Goal: Task Accomplishment & Management: Use online tool/utility

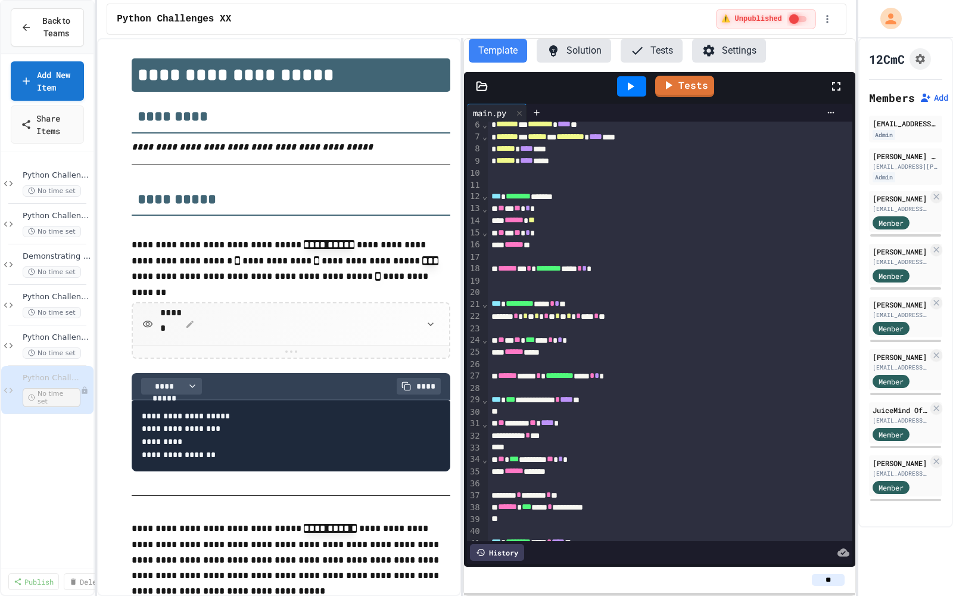
scroll to position [66, 0]
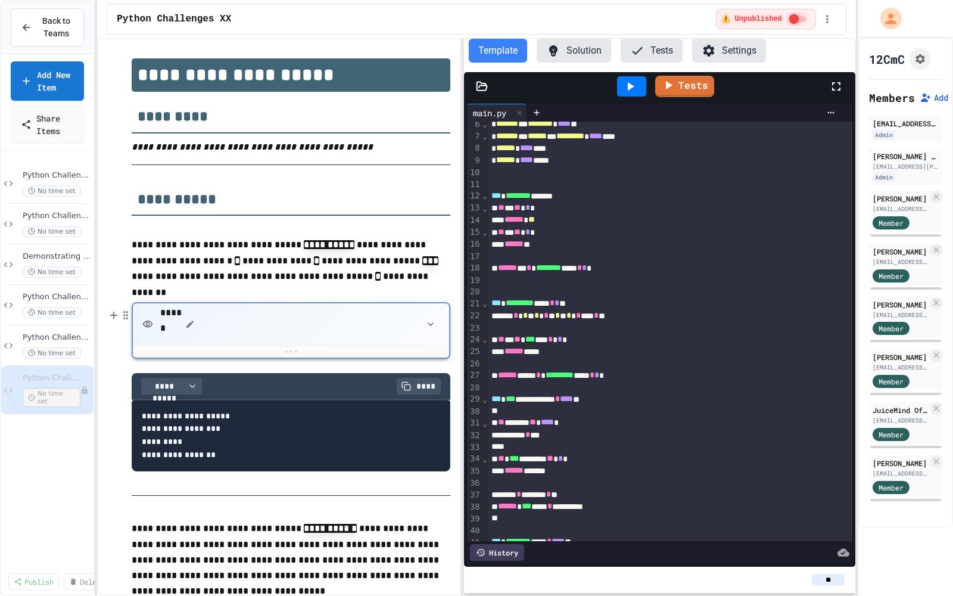
click at [192, 326] on icon "button" at bounding box center [190, 324] width 10 height 10
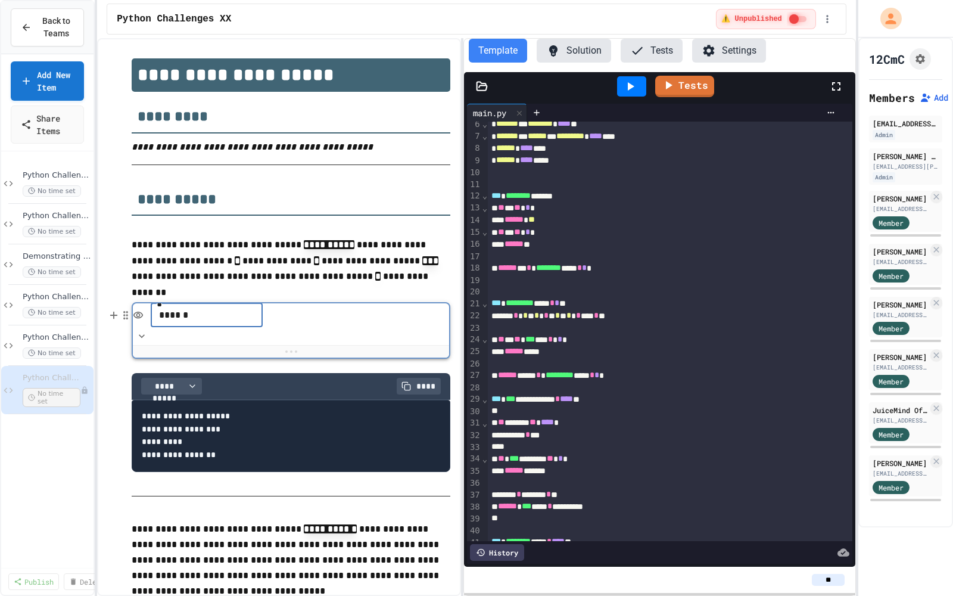
click at [295, 357] on div at bounding box center [291, 351] width 316 height 13
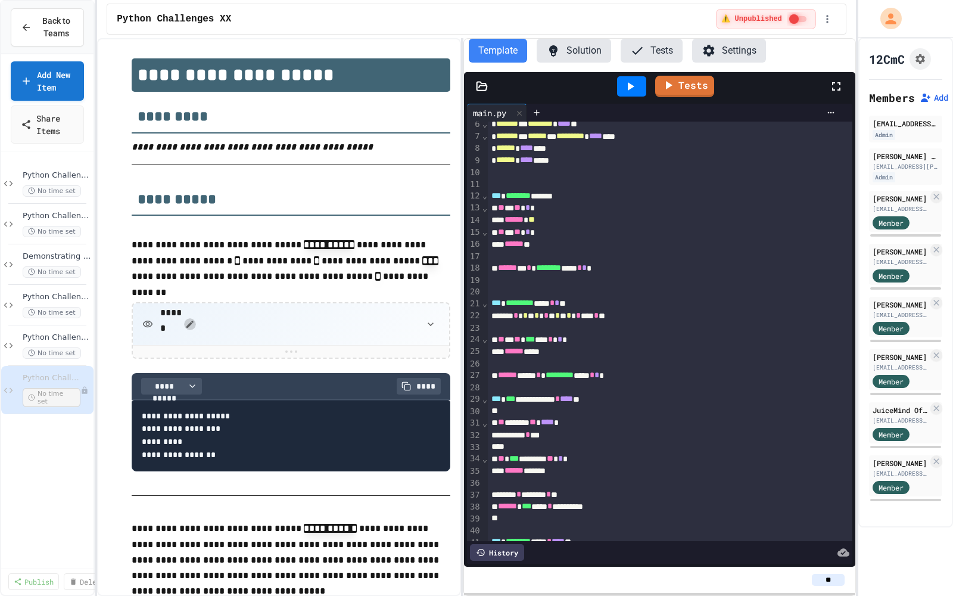
click at [192, 326] on icon "button" at bounding box center [190, 324] width 10 height 10
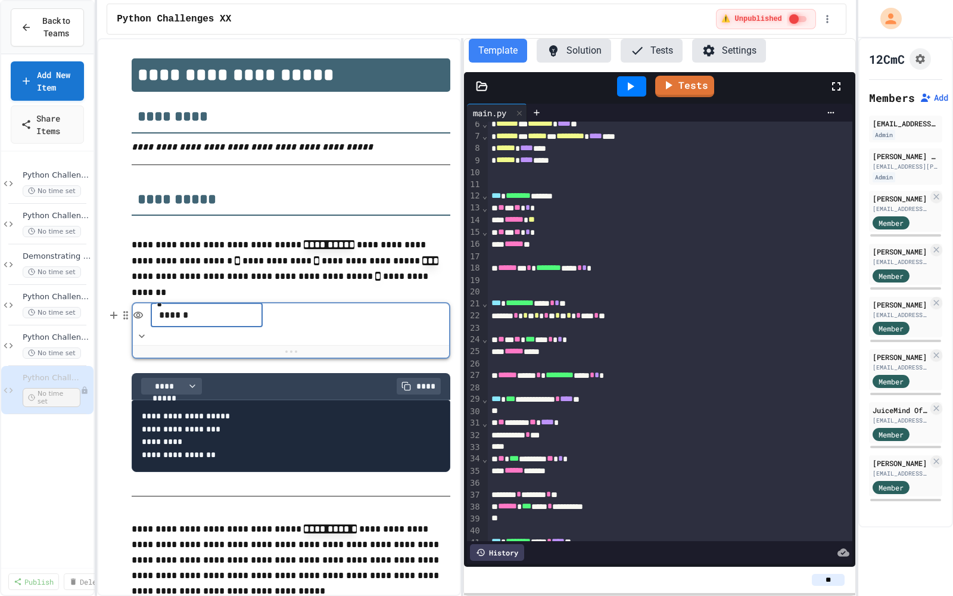
click at [276, 353] on div at bounding box center [291, 351] width 316 height 13
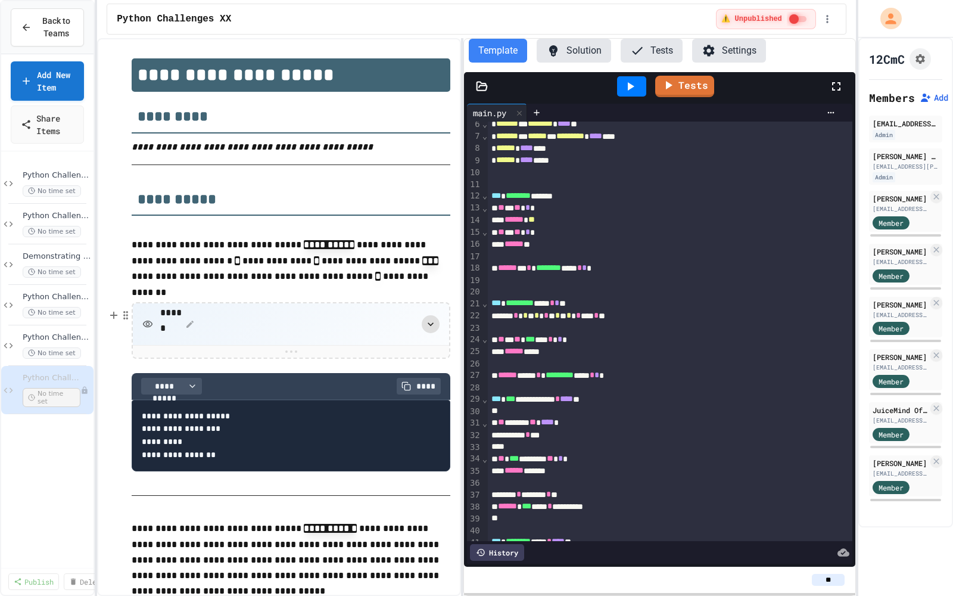
click at [434, 330] on icon "button" at bounding box center [431, 324] width 12 height 12
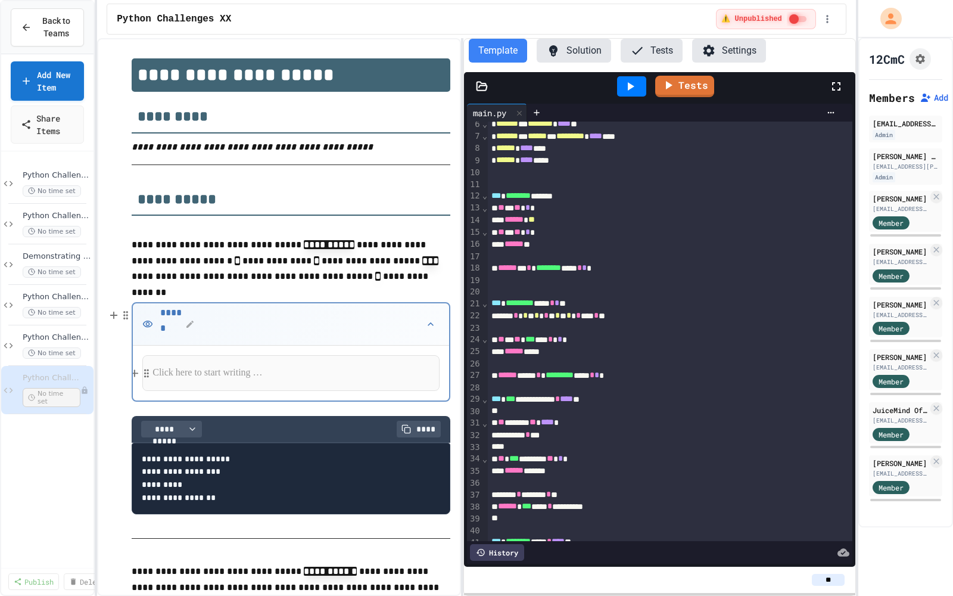
click at [262, 370] on p at bounding box center [290, 372] width 277 height 15
drag, startPoint x: 560, startPoint y: 244, endPoint x: 481, endPoint y: 232, distance: 80.7
click at [481, 232] on div "**********" at bounding box center [659, 331] width 385 height 419
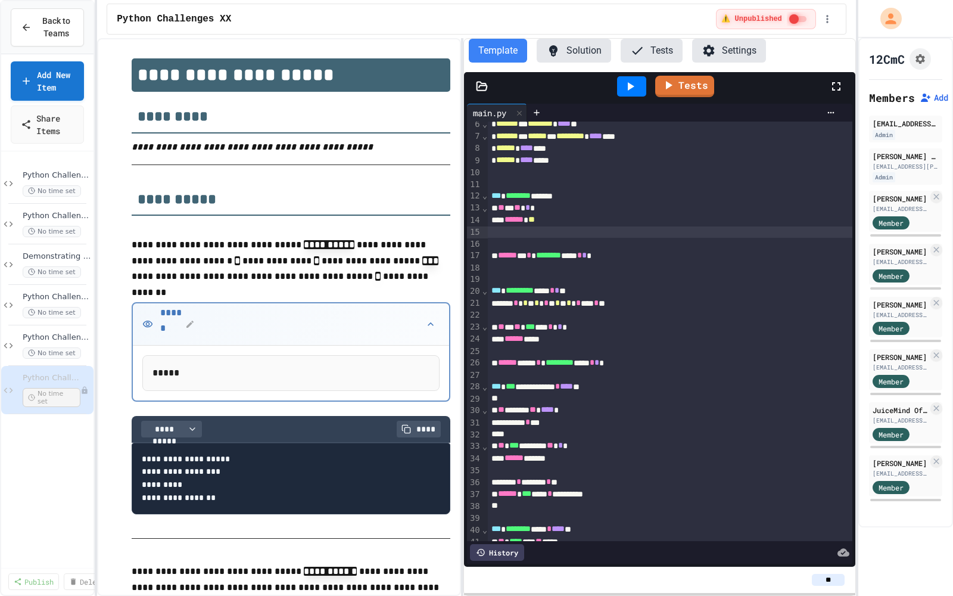
click at [634, 86] on icon at bounding box center [630, 86] width 14 height 14
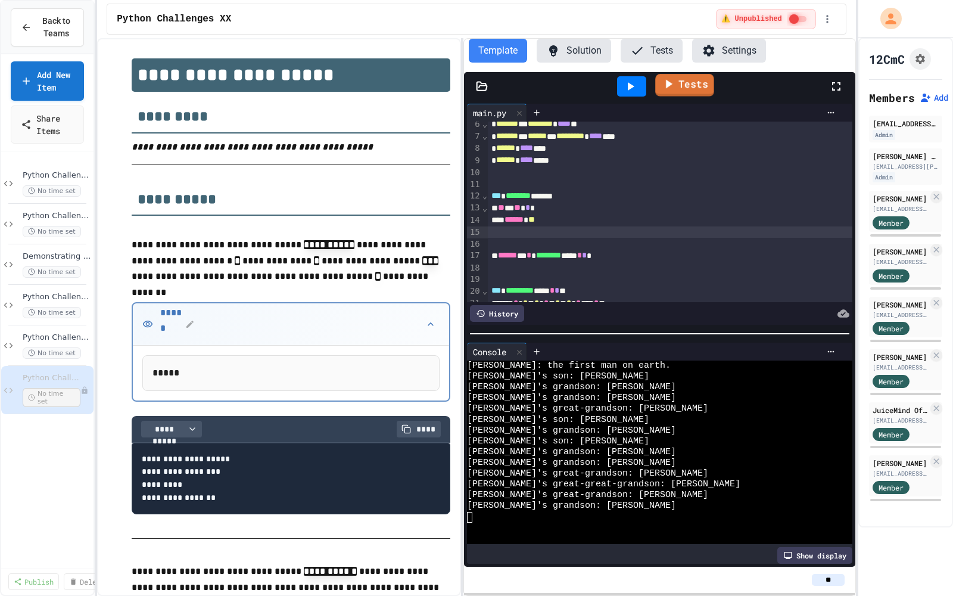
click at [701, 83] on link "Tests" at bounding box center [685, 85] width 59 height 23
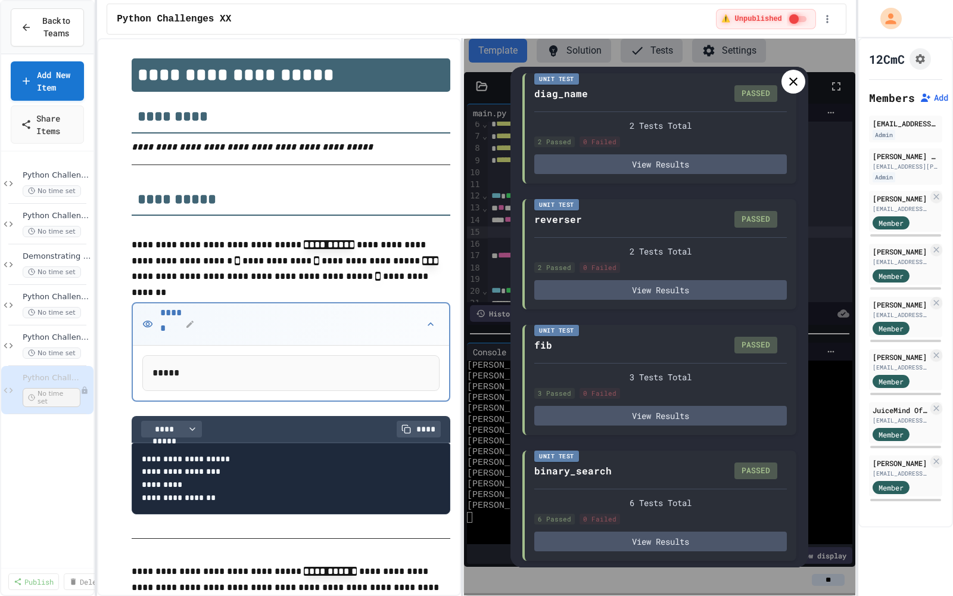
scroll to position [0, 0]
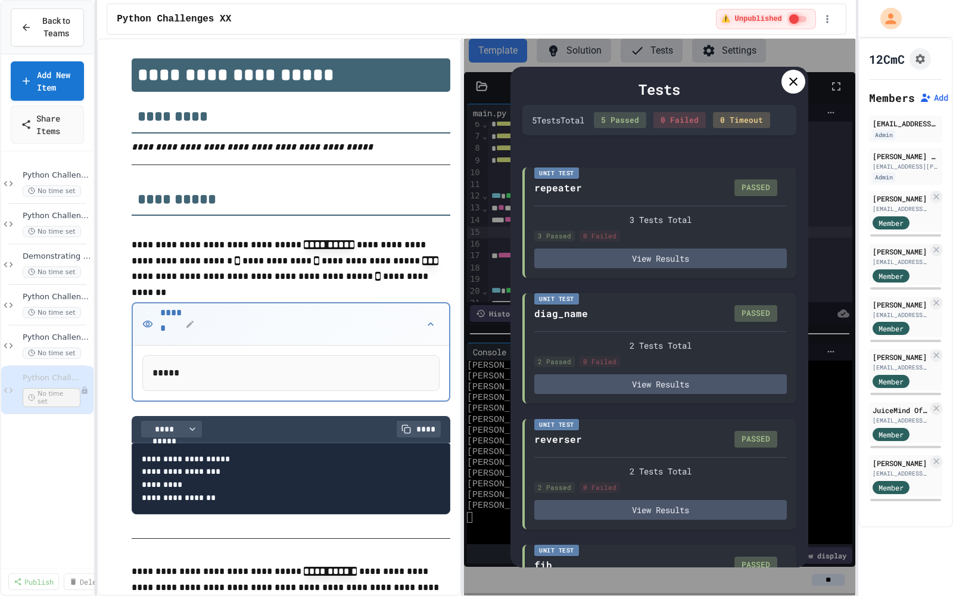
click at [790, 82] on icon at bounding box center [793, 81] width 14 height 14
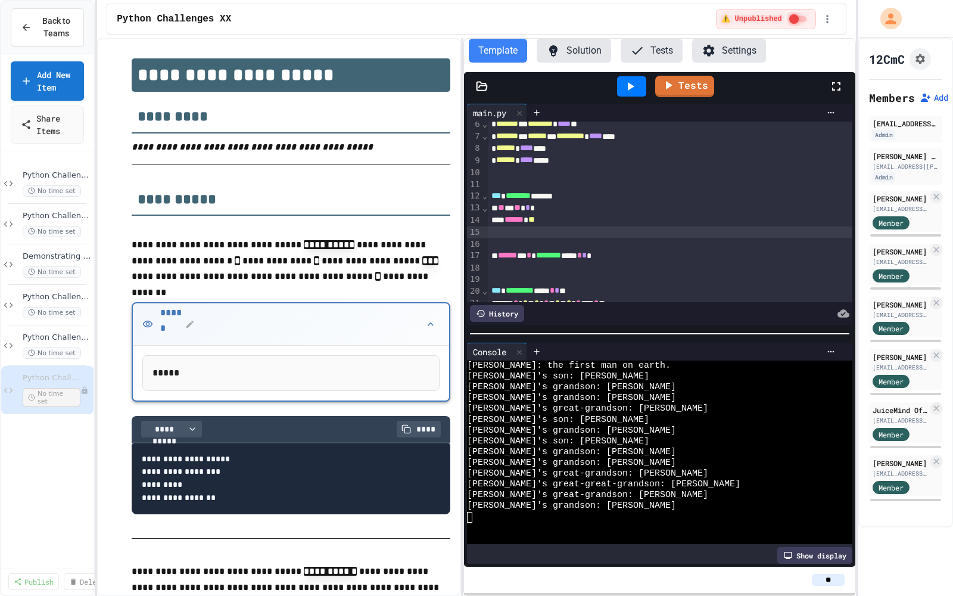
click at [297, 370] on p "*****" at bounding box center [291, 372] width 278 height 15
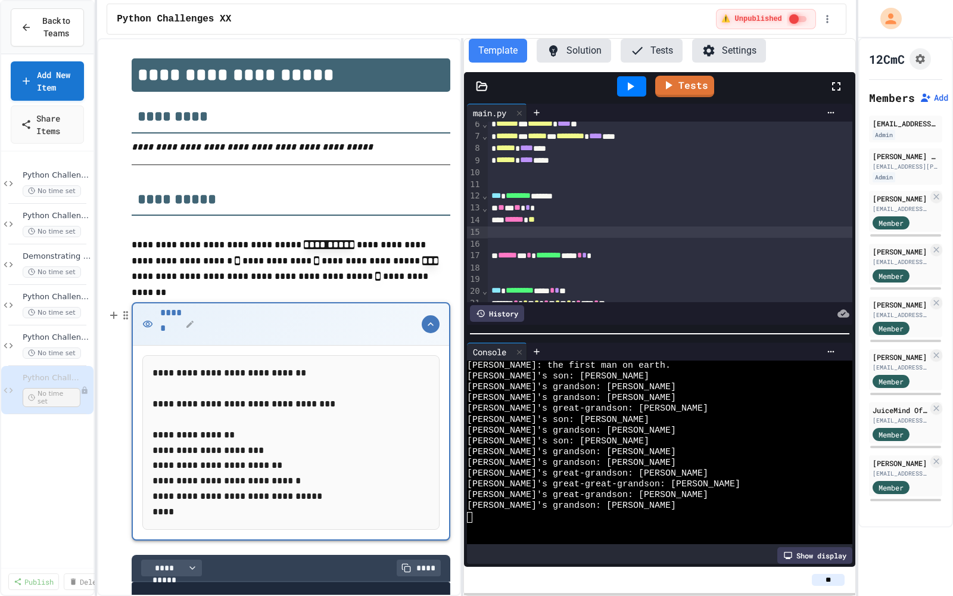
click at [432, 330] on icon "button" at bounding box center [431, 324] width 12 height 12
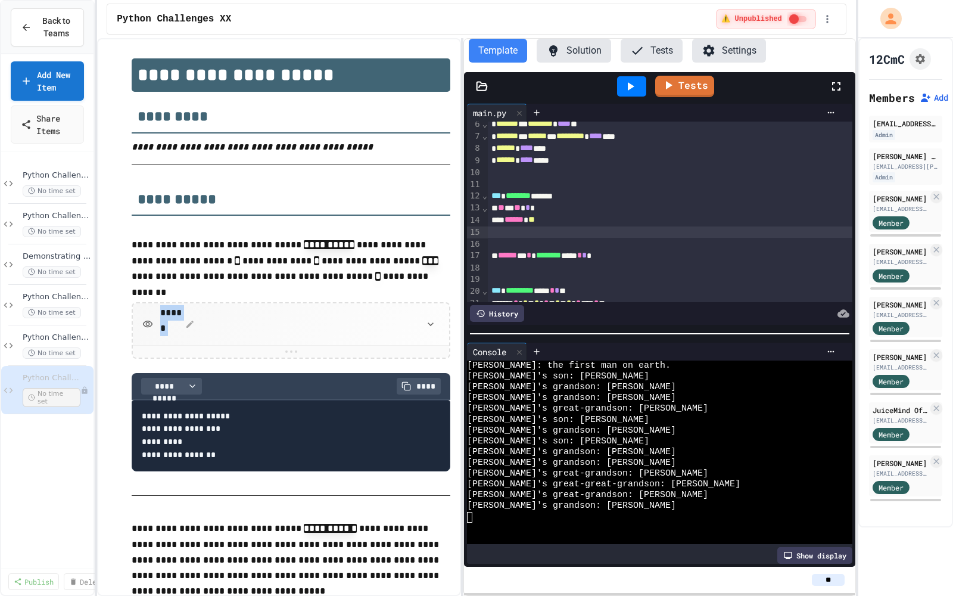
drag, startPoint x: 216, startPoint y: 365, endPoint x: 132, endPoint y: 303, distance: 104.2
click at [135, 297] on p at bounding box center [291, 293] width 319 height 15
drag, startPoint x: 135, startPoint y: 314, endPoint x: 138, endPoint y: 472, distance: 157.9
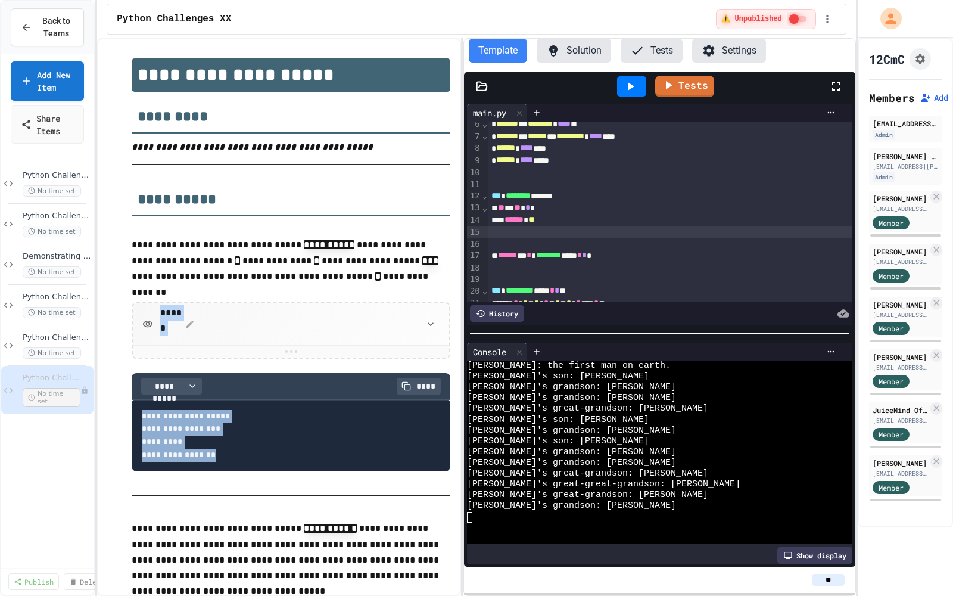
drag, startPoint x: 283, startPoint y: 482, endPoint x: 138, endPoint y: 382, distance: 176.3
drag, startPoint x: 161, startPoint y: 485, endPoint x: 133, endPoint y: 366, distance: 122.8
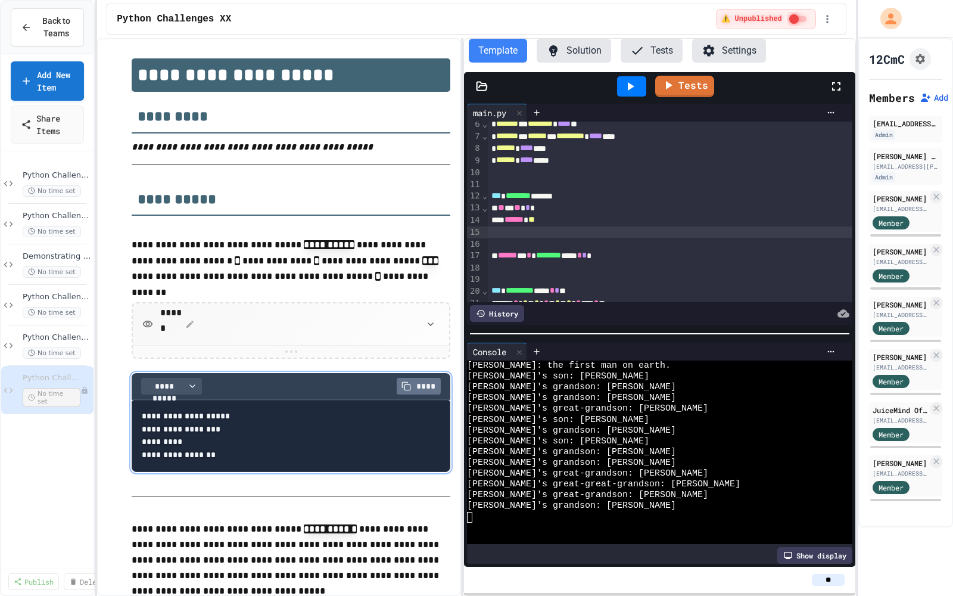
click at [428, 387] on span "****" at bounding box center [426, 386] width 20 height 12
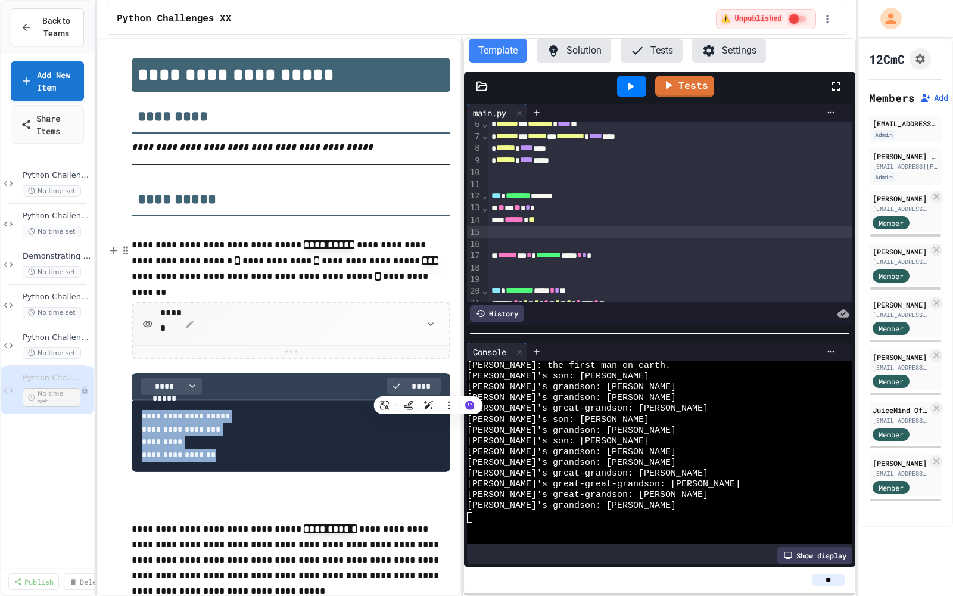
click at [263, 281] on p "**********" at bounding box center [291, 261] width 319 height 49
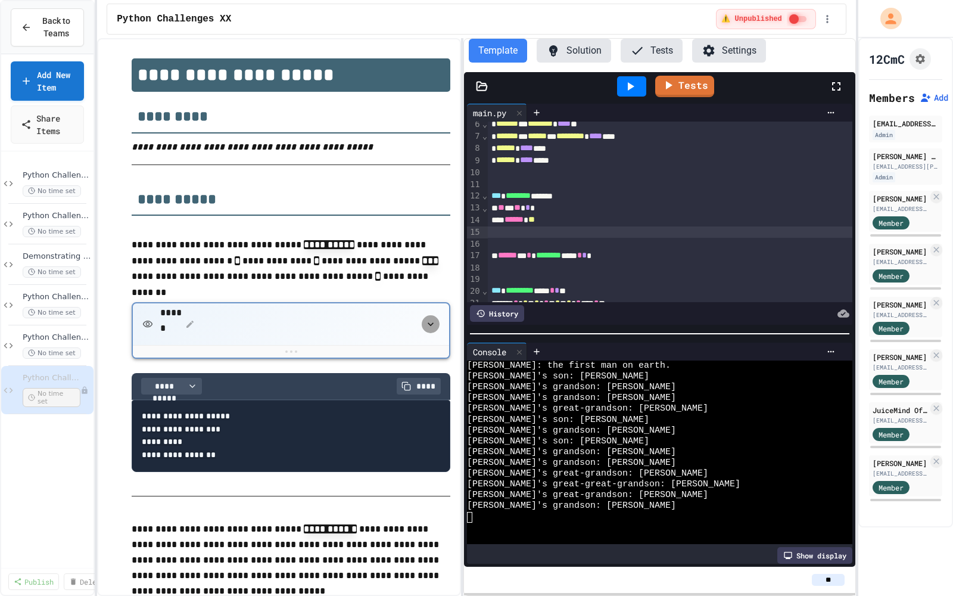
click at [434, 330] on icon "button" at bounding box center [431, 324] width 12 height 12
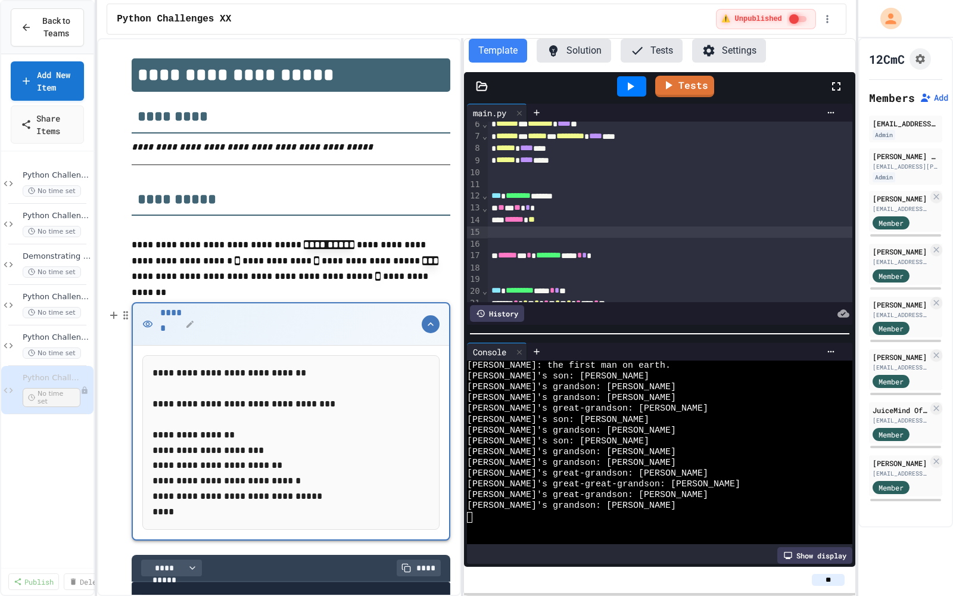
click at [434, 330] on icon "button" at bounding box center [431, 324] width 12 height 12
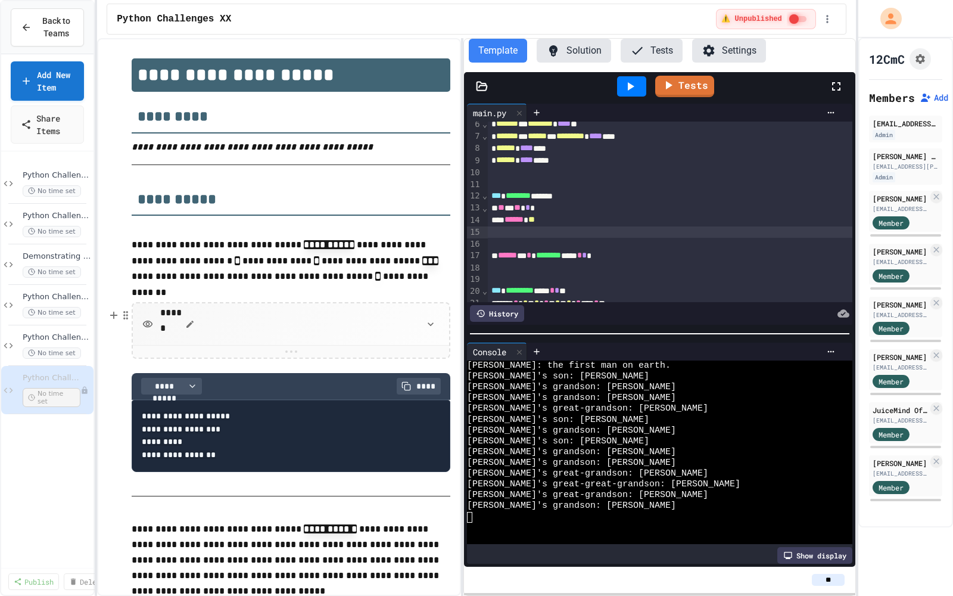
click at [189, 324] on icon "button" at bounding box center [190, 324] width 10 height 10
